Goal: Task Accomplishment & Management: Complete application form

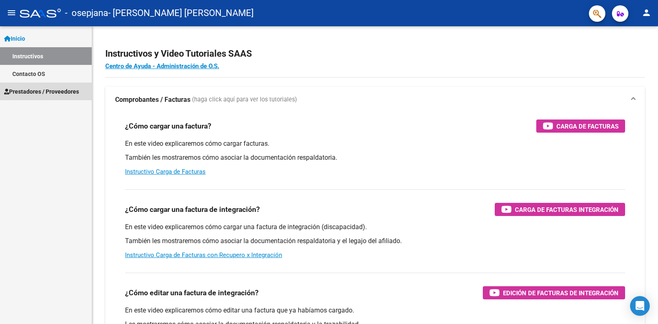
click at [48, 90] on span "Prestadores / Proveedores" at bounding box center [41, 91] width 75 height 9
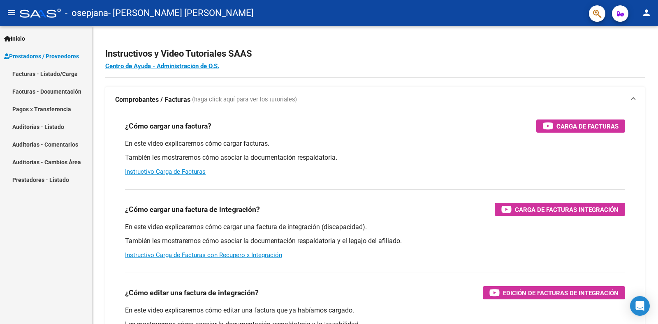
click at [51, 71] on link "Facturas - Listado/Carga" at bounding box center [46, 74] width 92 height 18
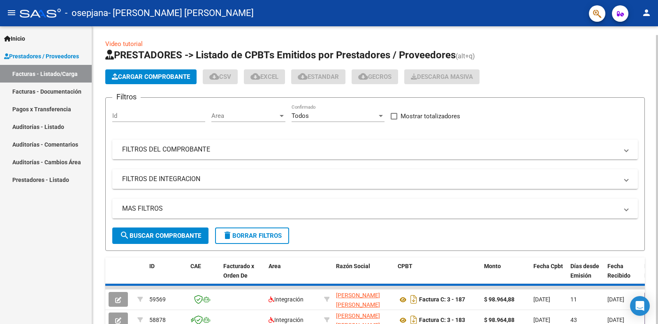
click at [170, 79] on span "Cargar Comprobante" at bounding box center [151, 76] width 78 height 7
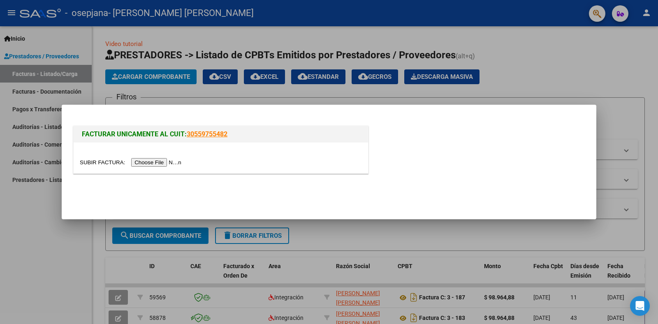
click at [167, 162] on input "file" at bounding box center [132, 162] width 104 height 9
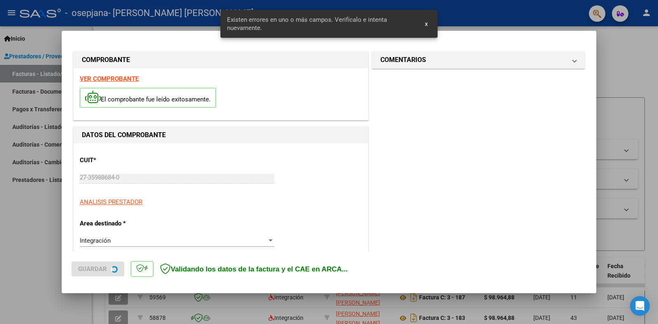
scroll to position [165, 0]
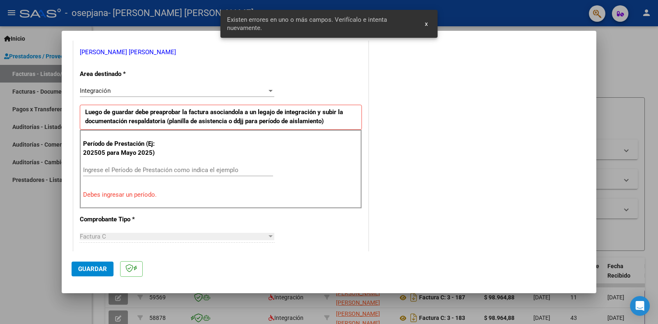
click at [150, 170] on input "Ingrese el Período de Prestación como indica el ejemplo" at bounding box center [178, 170] width 190 height 7
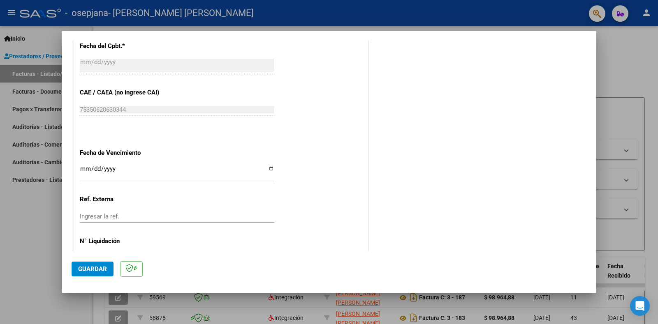
scroll to position [493, 0]
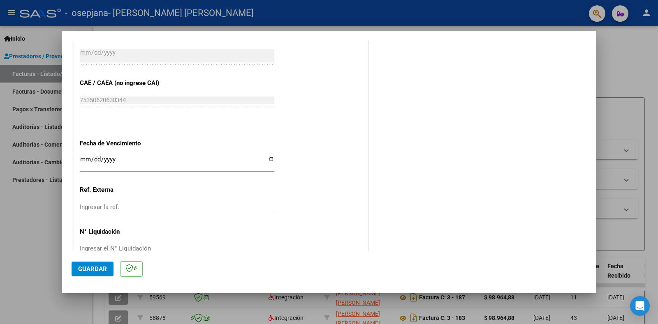
type input "202508"
click at [267, 157] on input "Ingresar la fecha" at bounding box center [177, 162] width 195 height 13
type input "[DATE]"
click at [95, 269] on span "Guardar" at bounding box center [92, 269] width 29 height 7
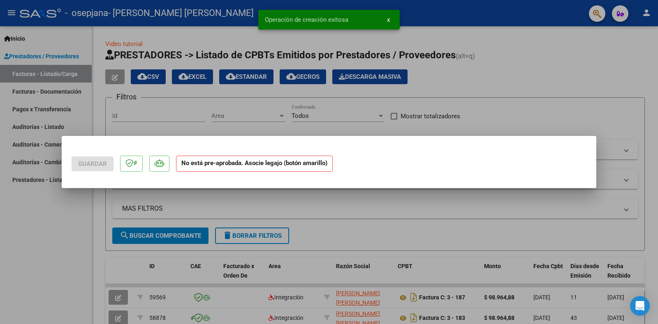
scroll to position [0, 0]
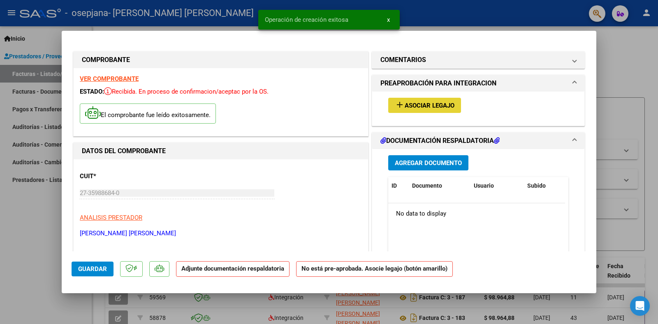
click at [424, 110] on button "add Asociar Legajo" at bounding box center [424, 105] width 73 height 15
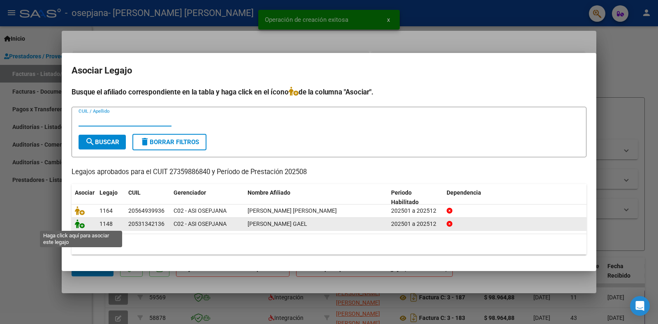
click at [81, 226] on icon at bounding box center [80, 224] width 10 height 9
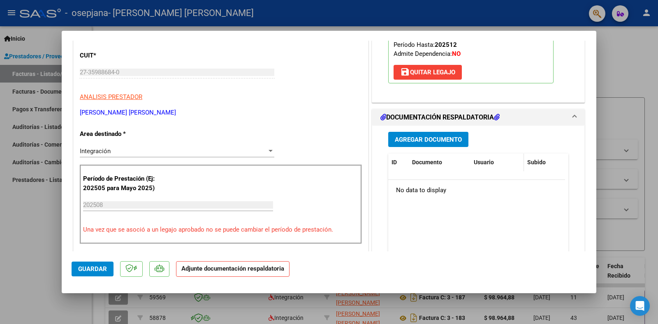
scroll to position [123, 0]
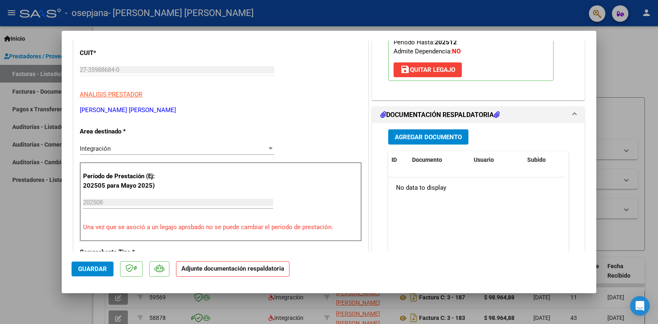
click at [435, 130] on button "Agregar Documento" at bounding box center [428, 137] width 80 height 15
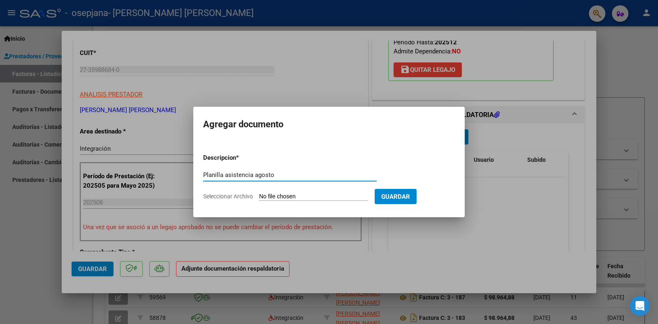
type input "Planilla asistencia agosto"
click at [240, 197] on span "Seleccionar Archivo" at bounding box center [228, 196] width 50 height 7
click at [259, 197] on input "Seleccionar Archivo" at bounding box center [313, 197] width 109 height 8
type input "C:\fakepath\Planilla Gael 08.pdf"
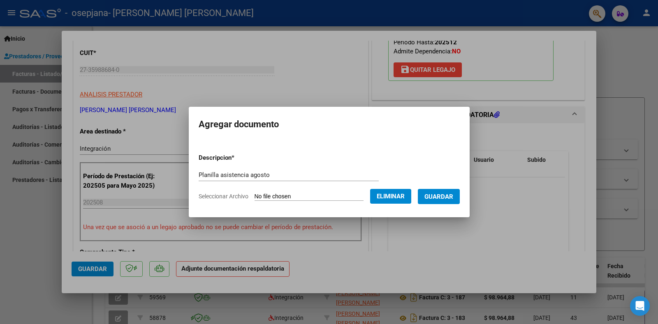
click at [432, 196] on span "Guardar" at bounding box center [438, 196] width 29 height 7
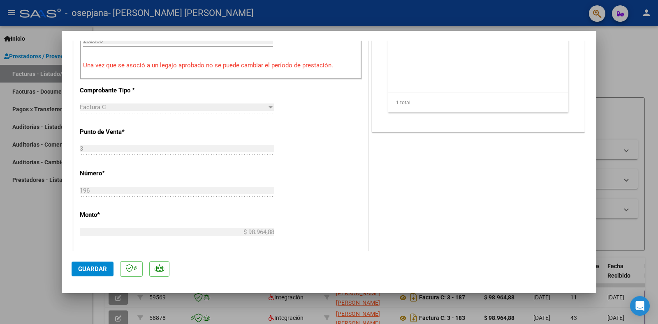
scroll to position [288, 0]
click at [100, 271] on span "Guardar" at bounding box center [92, 269] width 29 height 7
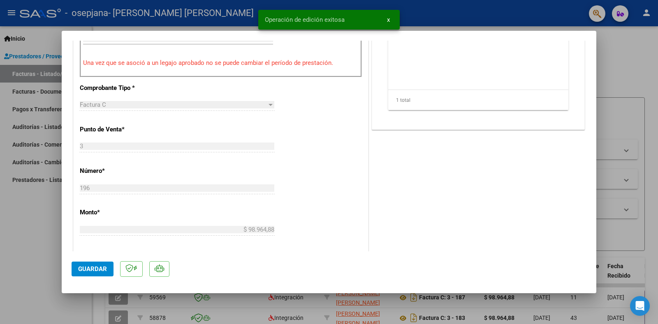
click at [445, 17] on div at bounding box center [329, 162] width 658 height 324
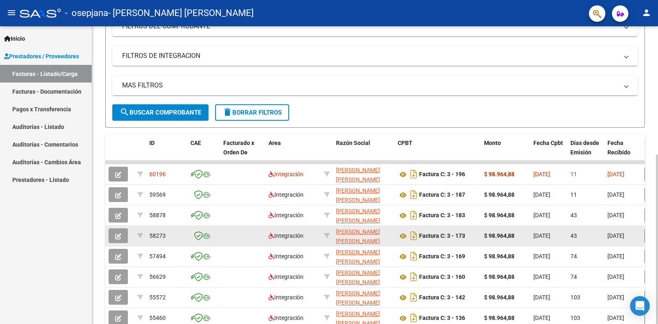
scroll to position [0, 0]
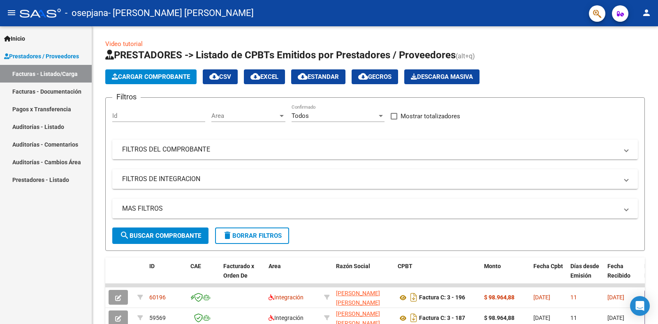
click at [649, 15] on mat-icon "person" at bounding box center [647, 13] width 10 height 10
click at [633, 53] on button "exit_to_app Salir" at bounding box center [630, 54] width 50 height 20
